Goal: Book appointment/travel/reservation

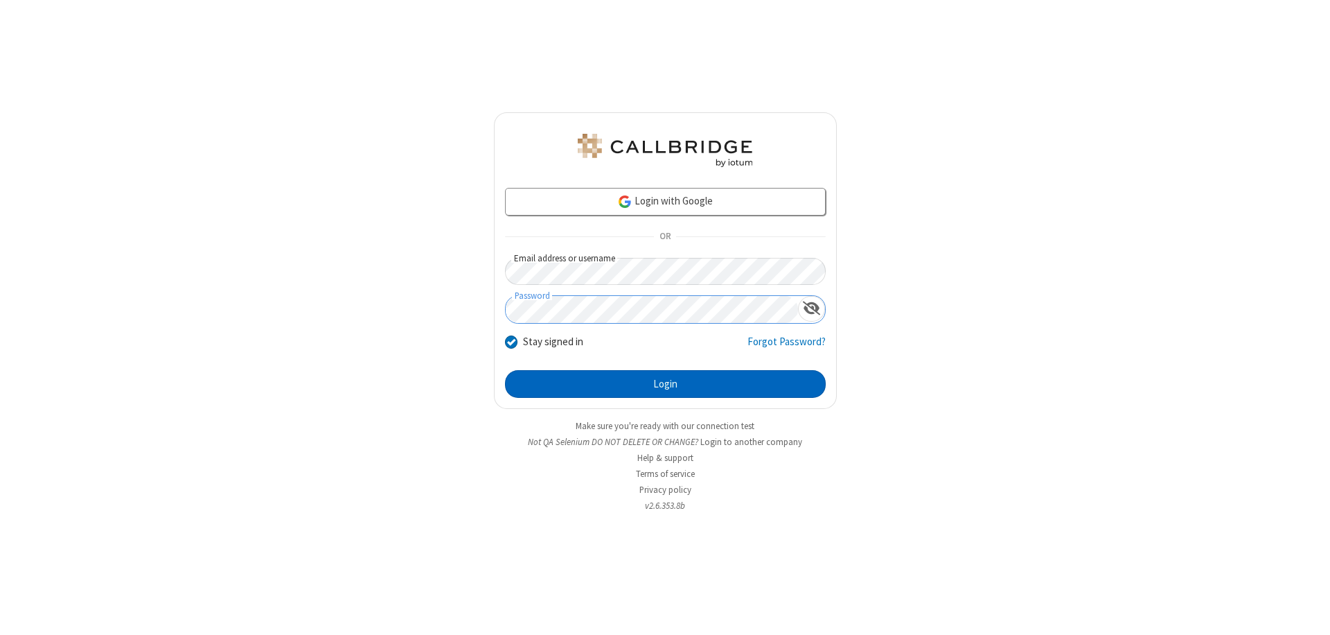
click at [665, 384] on button "Login" at bounding box center [665, 384] width 321 height 28
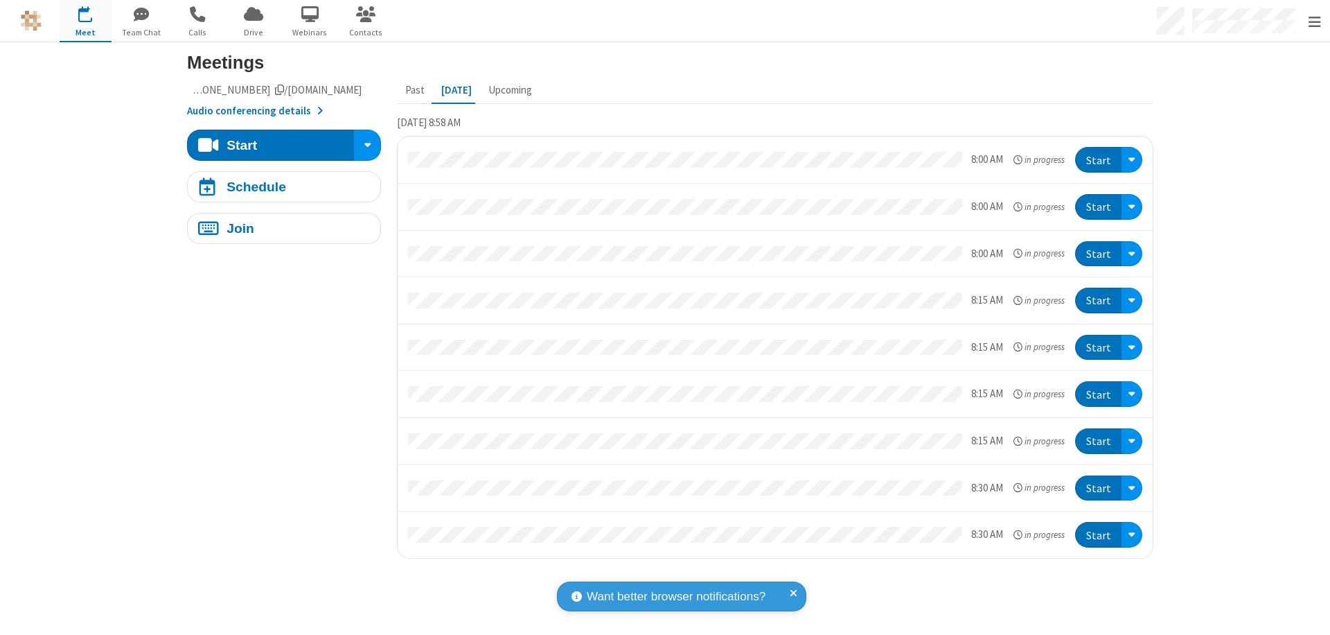
click at [1314, 21] on span "Open menu" at bounding box center [1315, 22] width 12 height 14
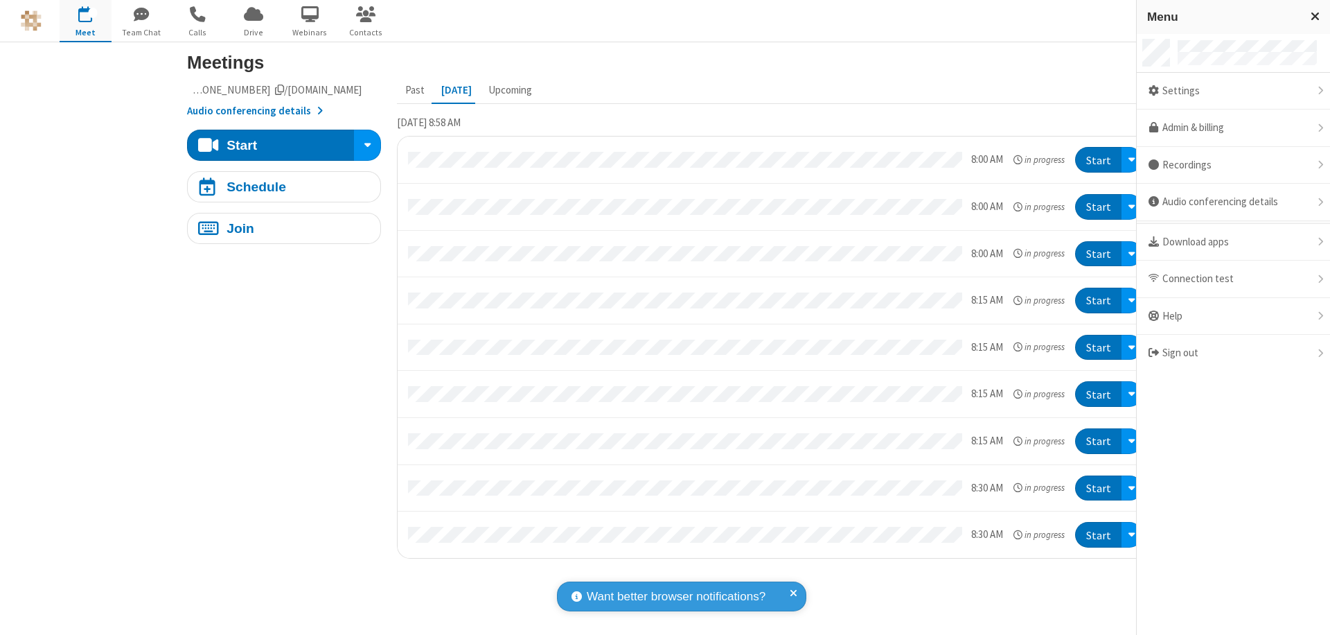
click at [85, 21] on span "button" at bounding box center [86, 15] width 52 height 24
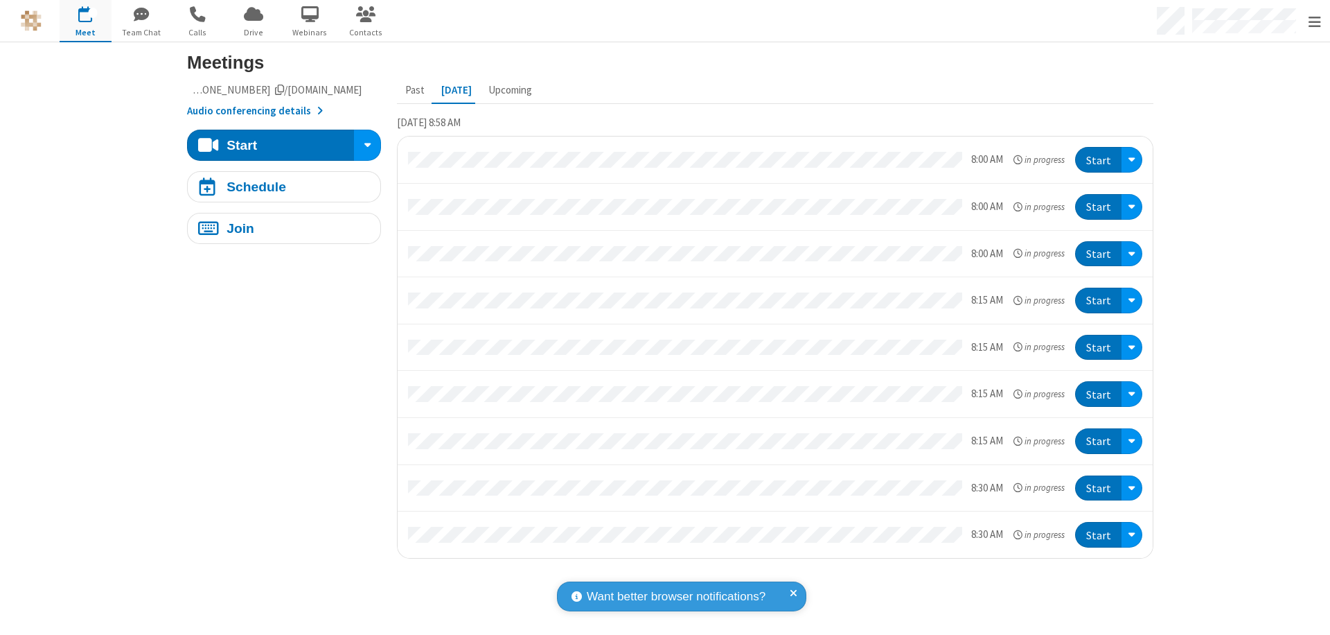
click at [85, 21] on span "button" at bounding box center [86, 15] width 52 height 24
click at [278, 186] on div "Schedule" at bounding box center [257, 186] width 60 height 13
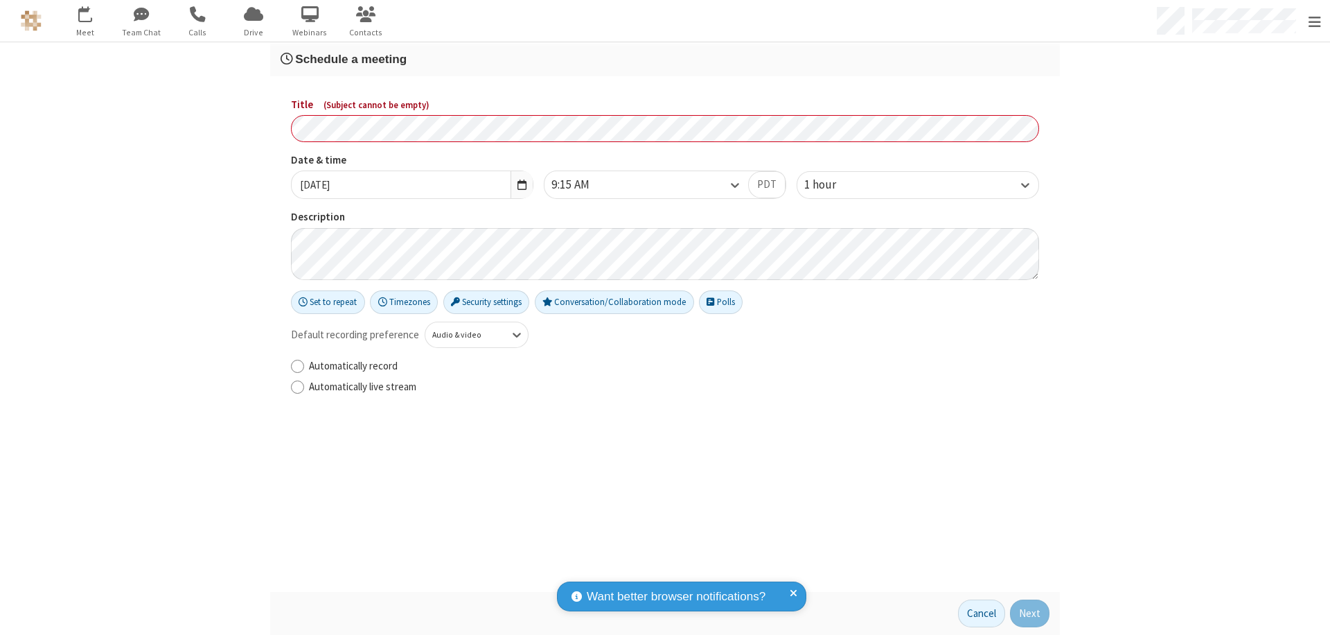
click at [659, 59] on h3 "Schedule a meeting" at bounding box center [665, 59] width 769 height 13
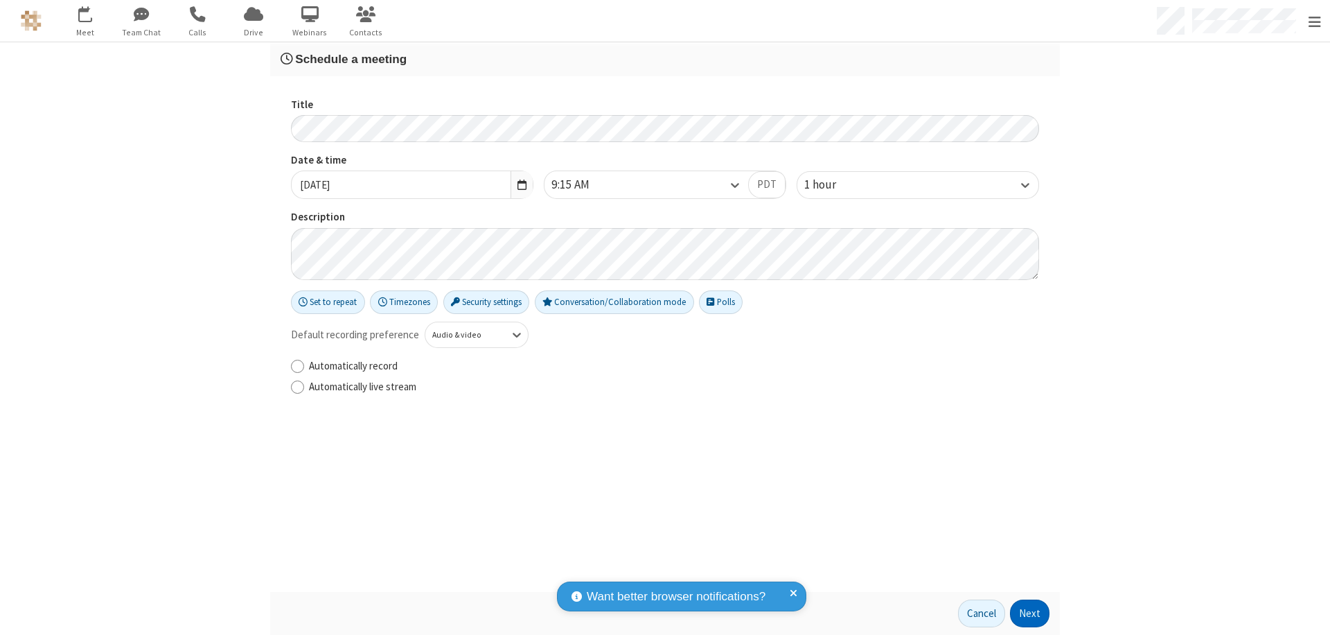
click at [1025, 613] on button "Next" at bounding box center [1029, 613] width 39 height 28
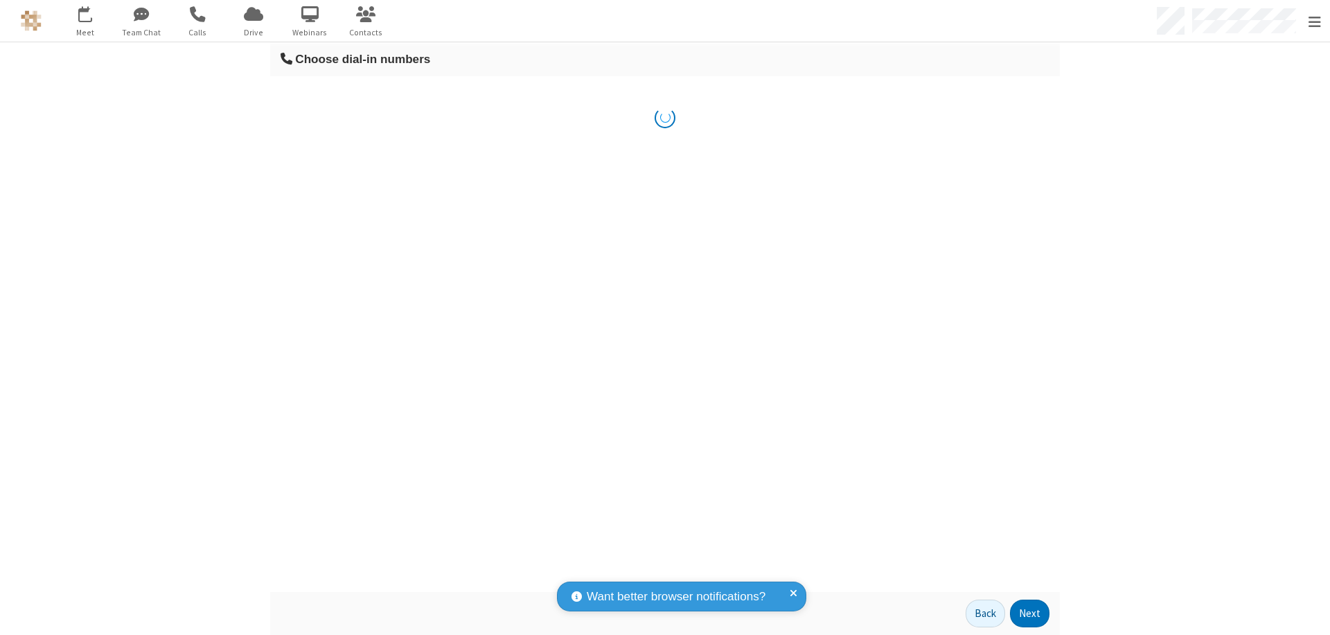
click at [1025, 613] on button "Next" at bounding box center [1029, 613] width 39 height 28
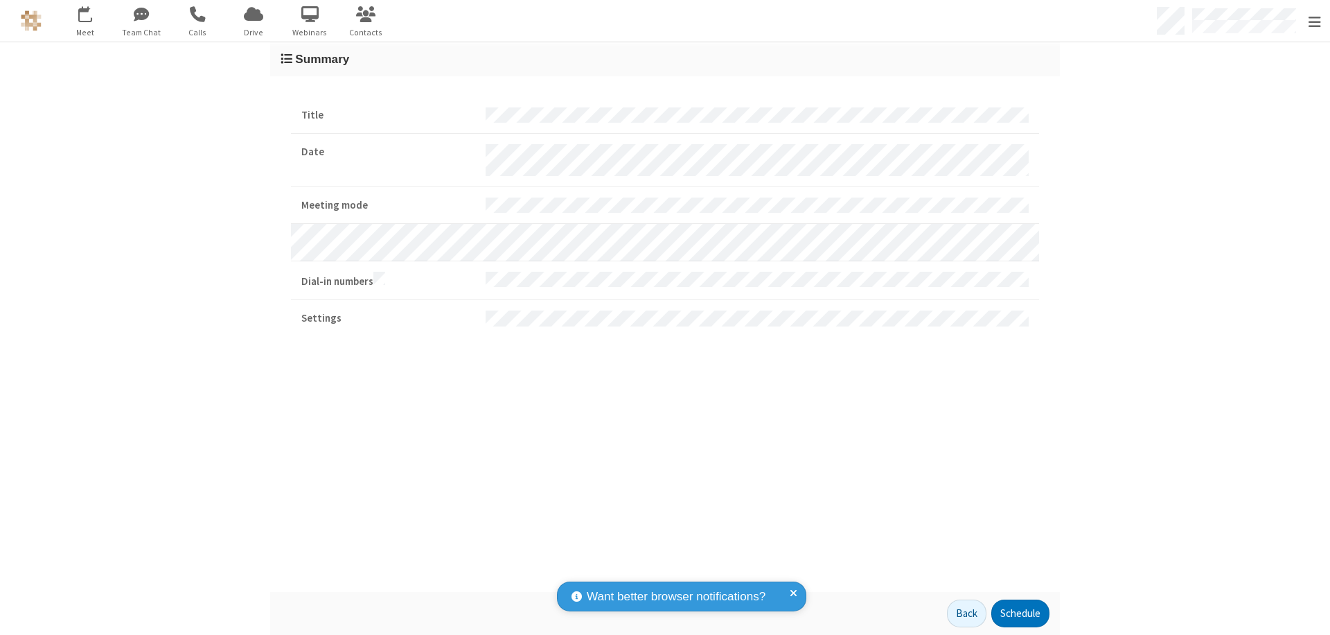
click at [1015, 613] on button "Schedule" at bounding box center [1020, 613] width 58 height 28
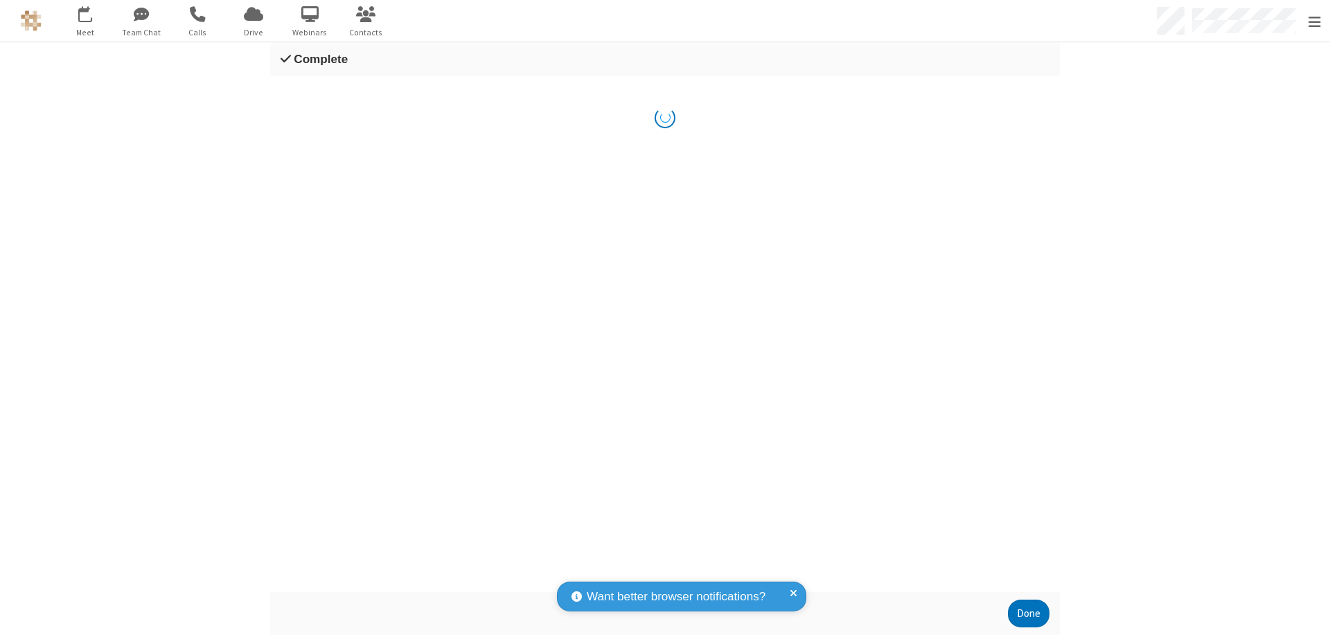
click at [1024, 613] on button "Done" at bounding box center [1029, 613] width 42 height 28
